Goal: Navigation & Orientation: Find specific page/section

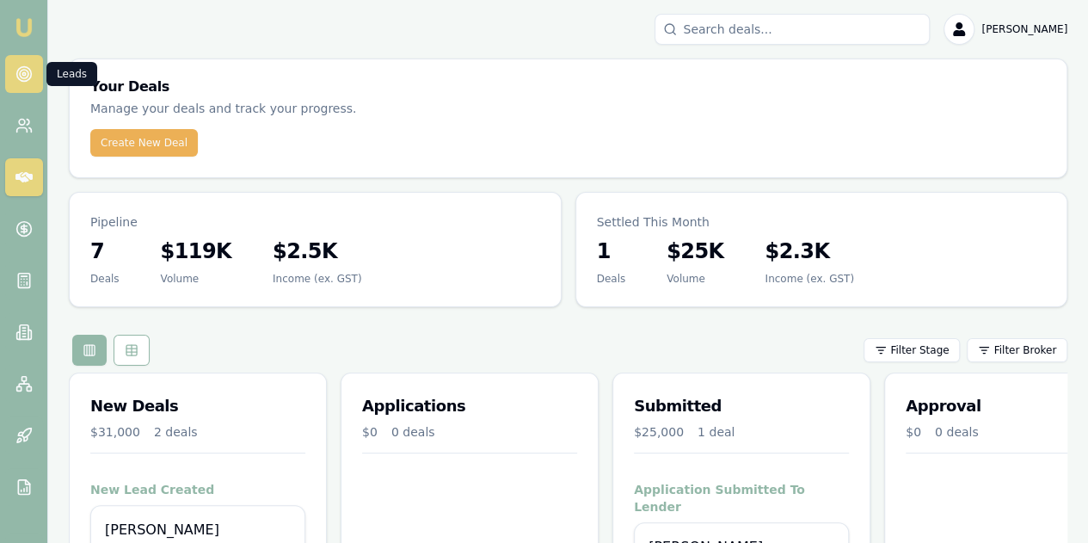
click at [26, 70] on circle at bounding box center [24, 74] width 9 height 9
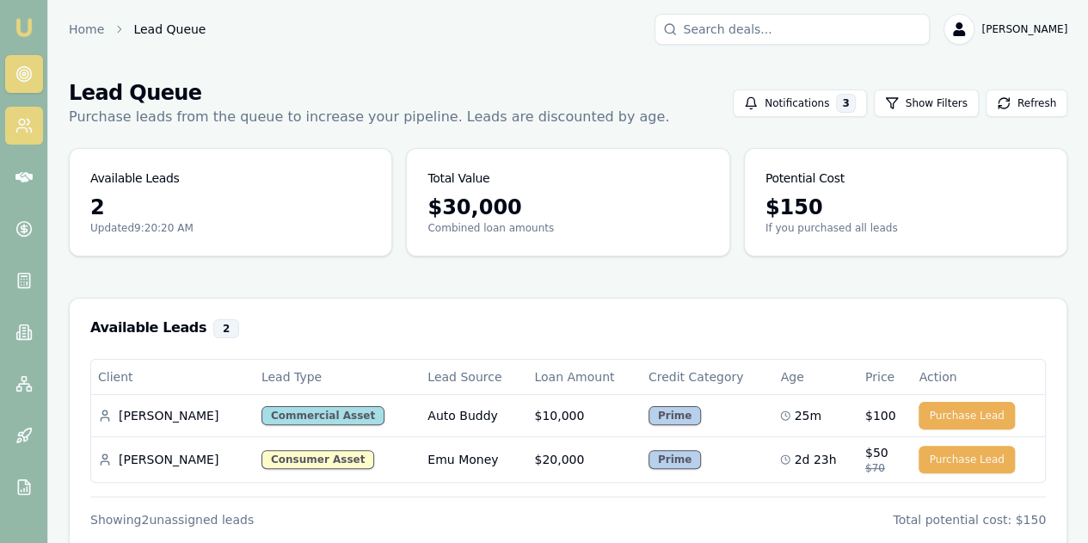
click at [29, 136] on link at bounding box center [24, 126] width 38 height 38
click at [341, 471] on td "Consumer Asset" at bounding box center [338, 459] width 166 height 46
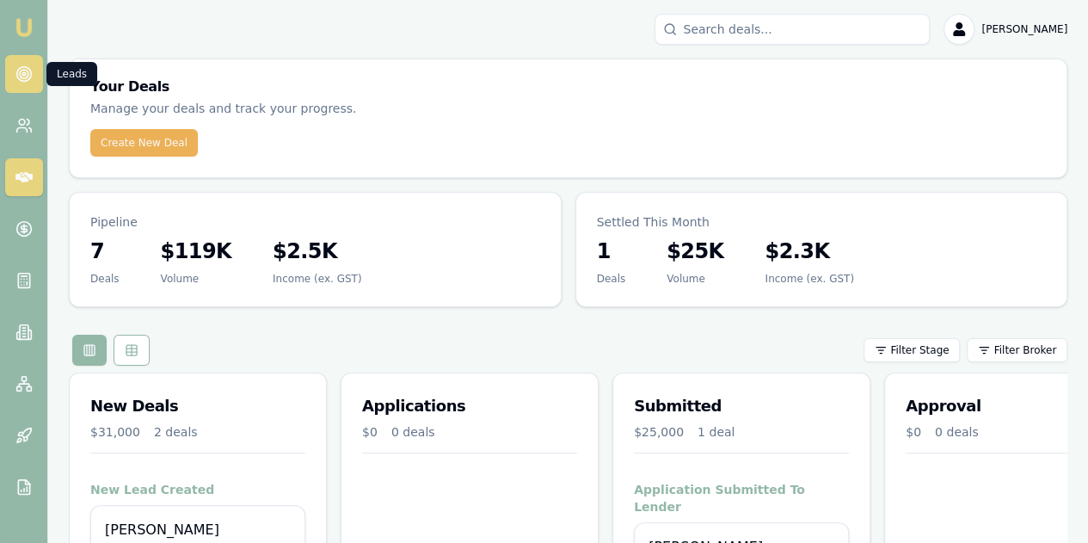
click at [26, 74] on icon at bounding box center [23, 73] width 17 height 17
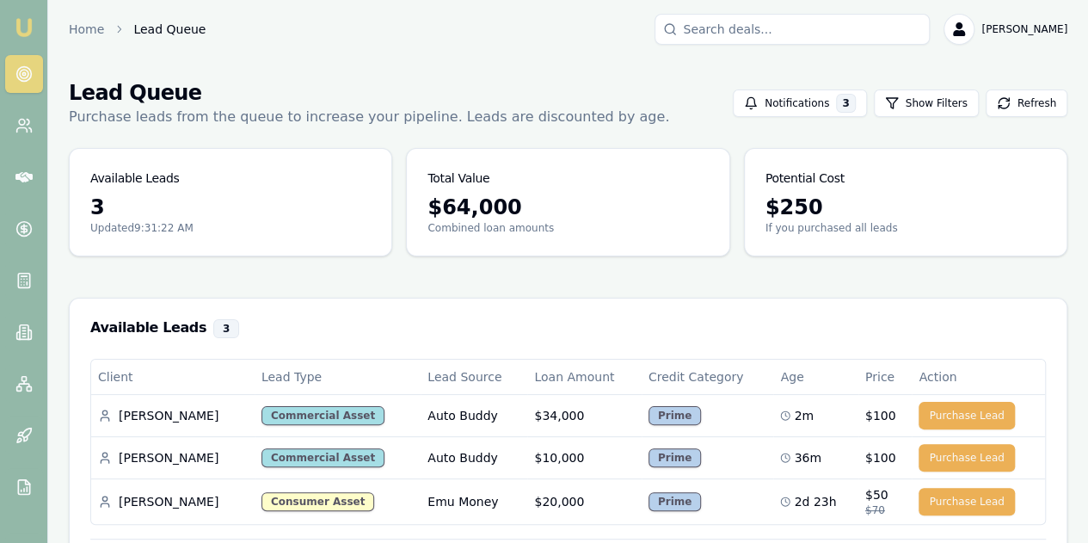
click at [86, 18] on div "Home Lead Queue [PERSON_NAME]" at bounding box center [568, 29] width 999 height 31
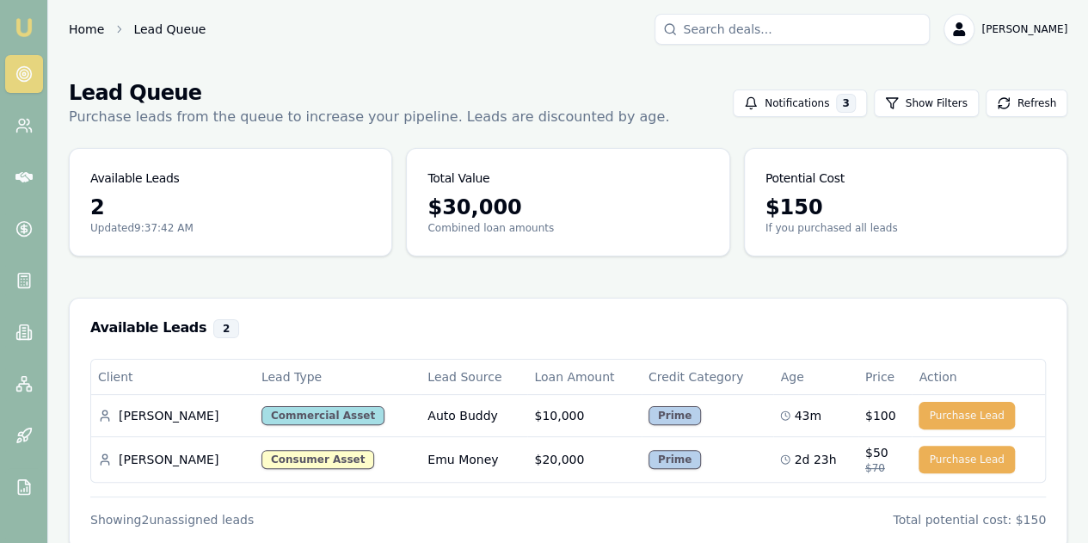
click at [86, 27] on link "Home" at bounding box center [86, 29] width 35 height 17
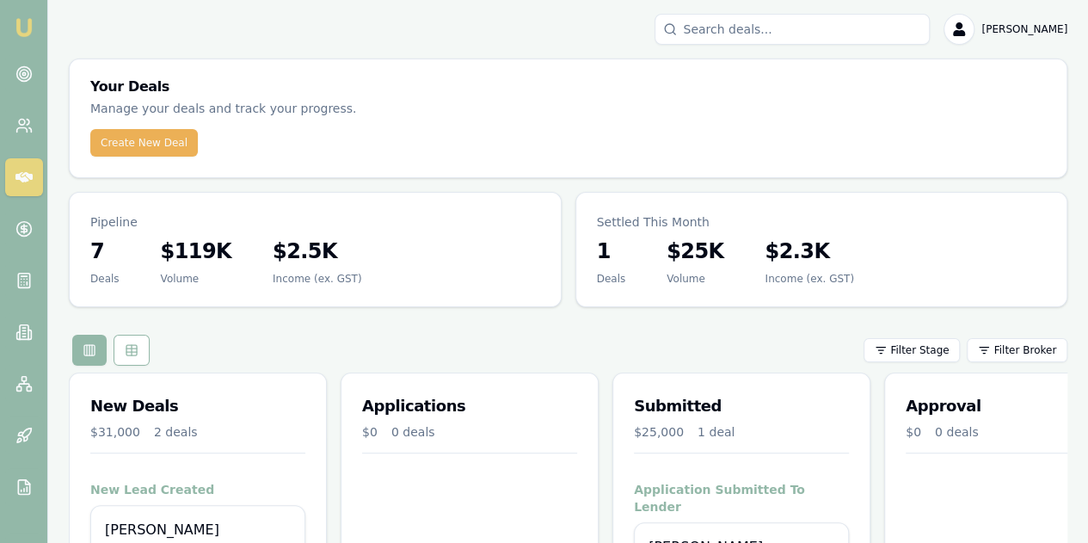
click at [779, 481] on h4 "Application Submitted To Lender" at bounding box center [741, 498] width 215 height 34
